Goal: Task Accomplishment & Management: Manage account settings

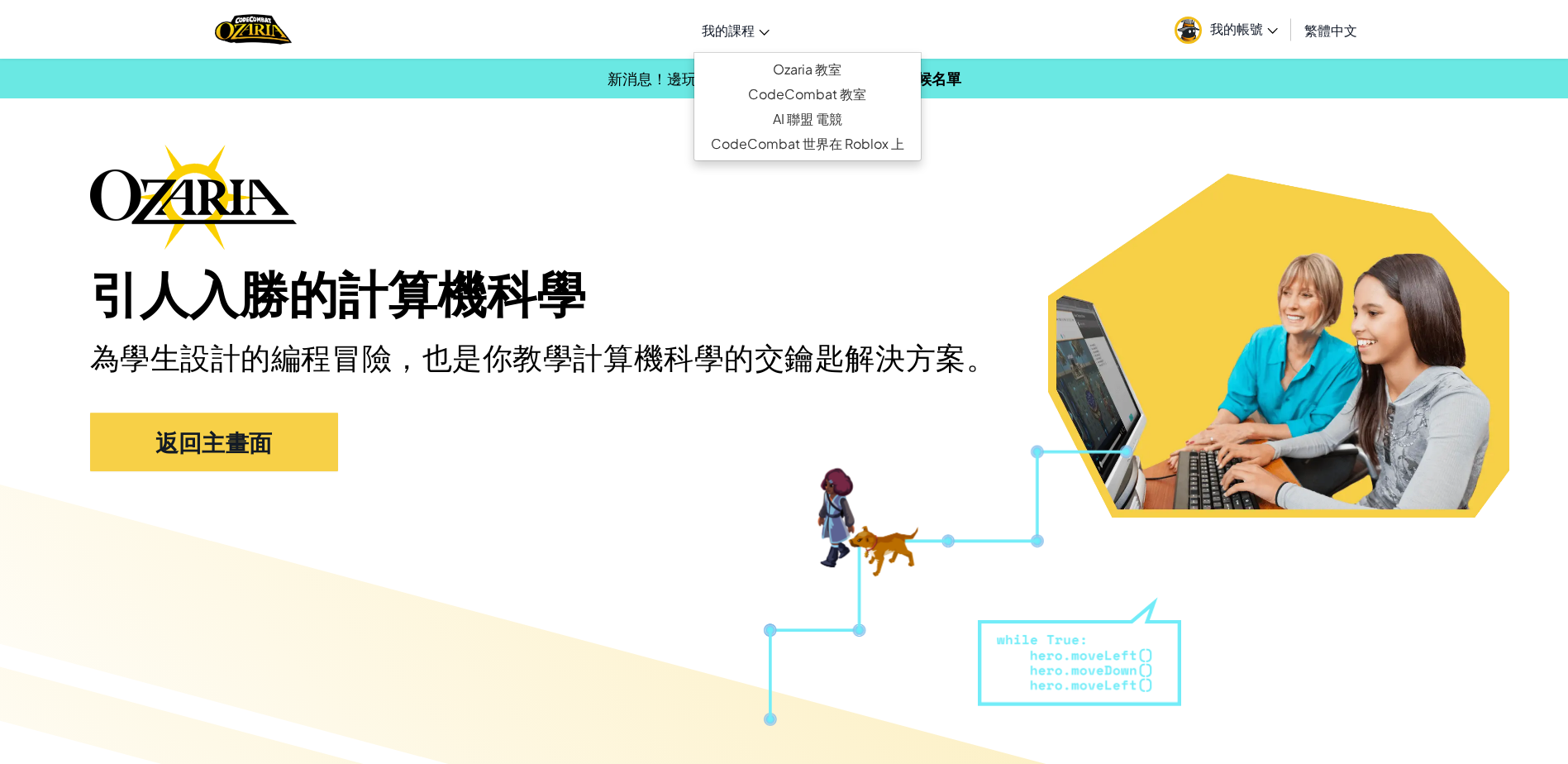
click at [743, 14] on link "我的課程" at bounding box center [735, 30] width 84 height 45
click at [786, 67] on link "Ozaria 教室" at bounding box center [807, 69] width 226 height 25
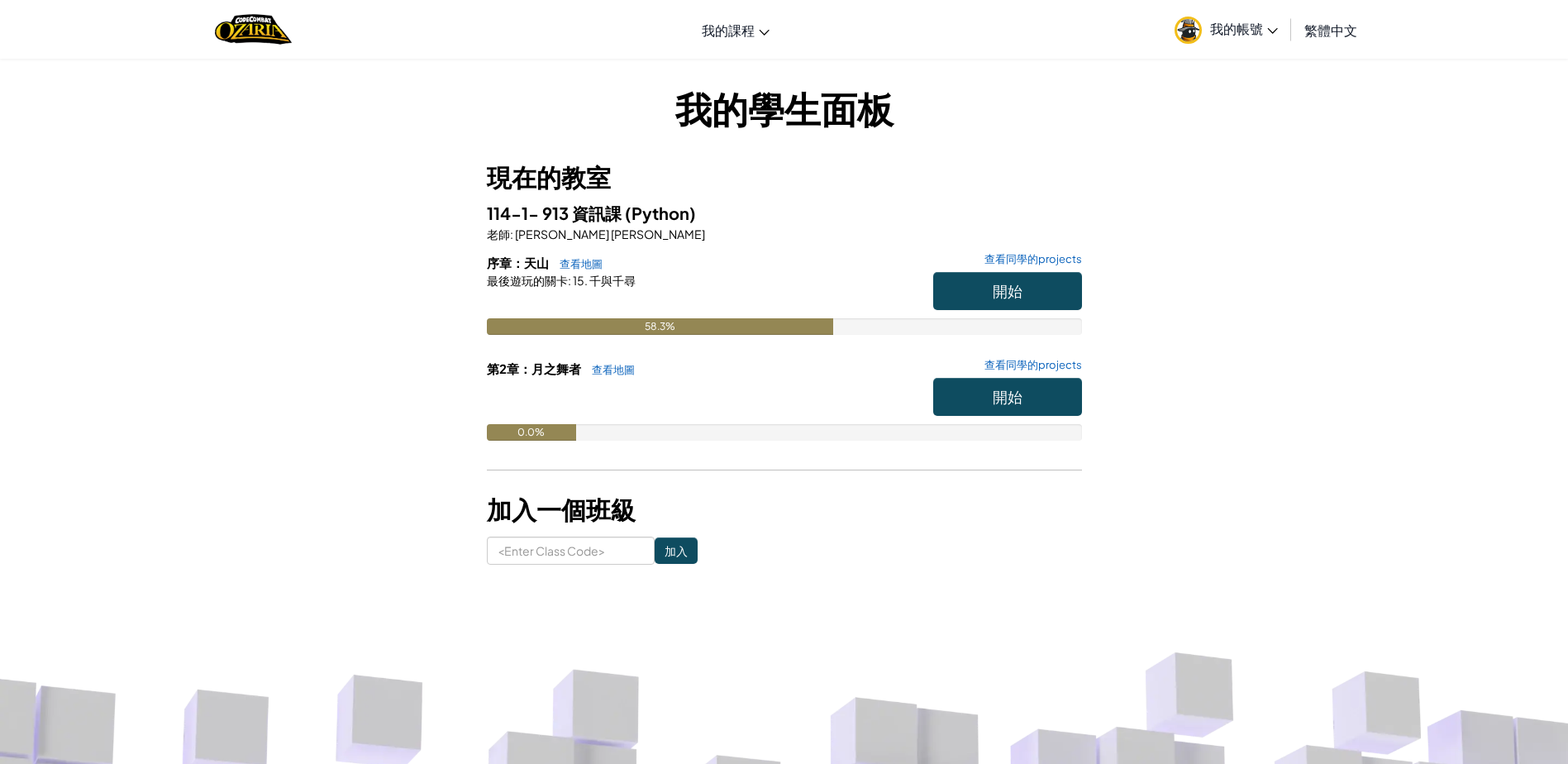
click at [1234, 33] on span "我的帳號" at bounding box center [1243, 28] width 68 height 18
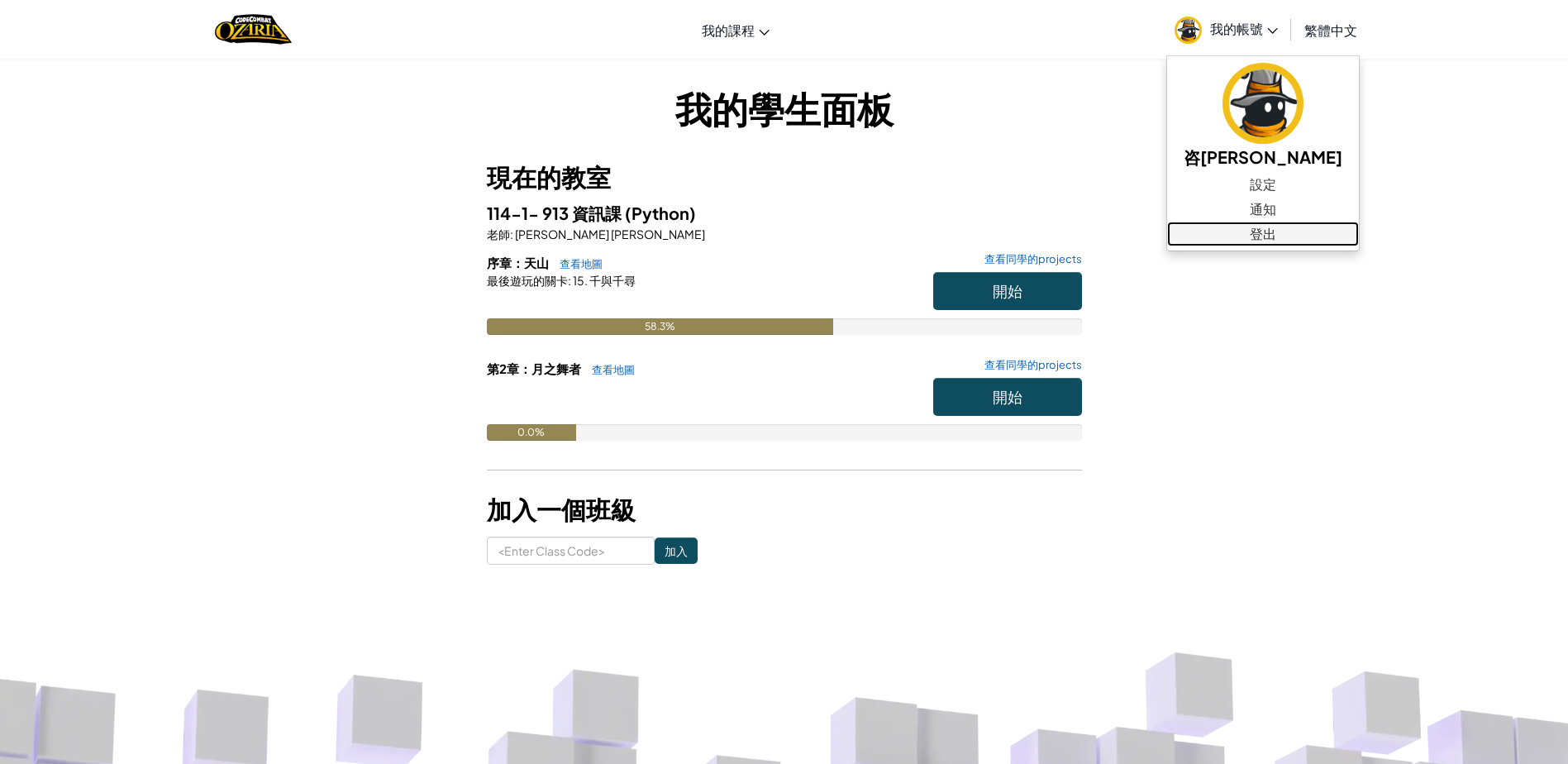
click at [1253, 233] on link "登出" at bounding box center [1263, 234] width 192 height 25
